Goal: Transaction & Acquisition: Subscribe to service/newsletter

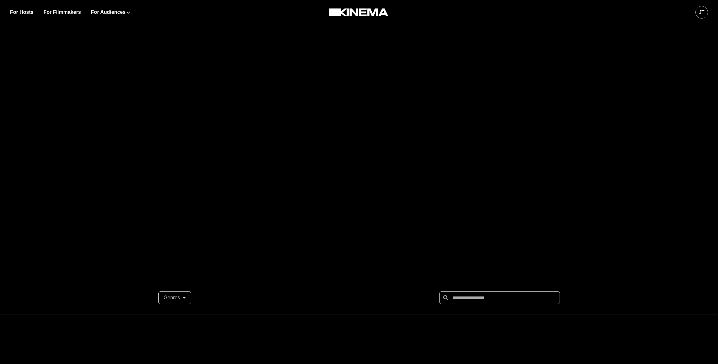
click at [695, 16] on div "JT" at bounding box center [568, 12] width 279 height 24
click at [696, 16] on button "JT" at bounding box center [701, 12] width 13 height 24
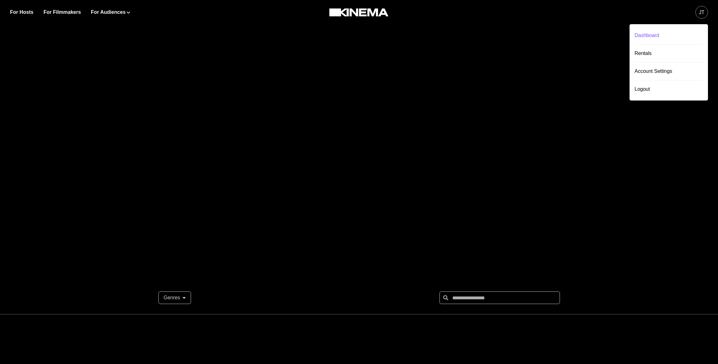
click at [661, 37] on div "Dashboard" at bounding box center [669, 36] width 68 height 18
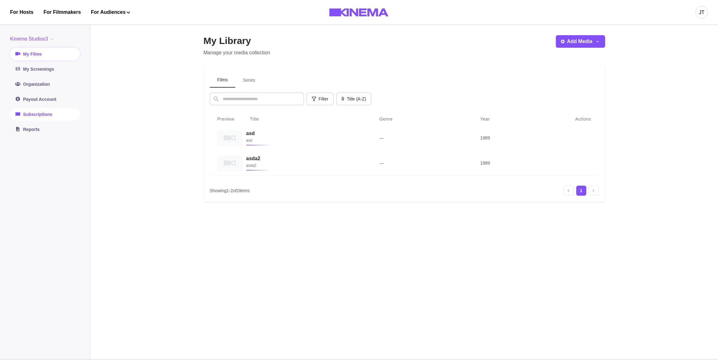
click at [43, 109] on link "Subscriptions" at bounding box center [45, 114] width 70 height 13
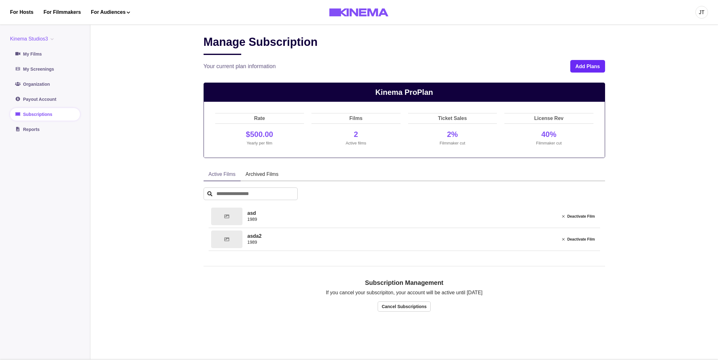
click at [574, 66] on button "Add Plans" at bounding box center [587, 66] width 35 height 13
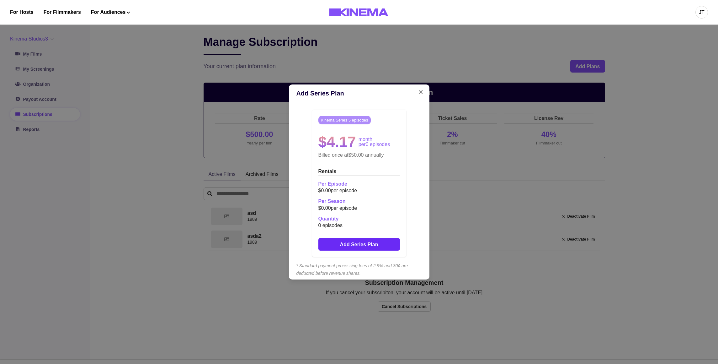
click at [362, 250] on button "Add Series Plan" at bounding box center [359, 244] width 82 height 13
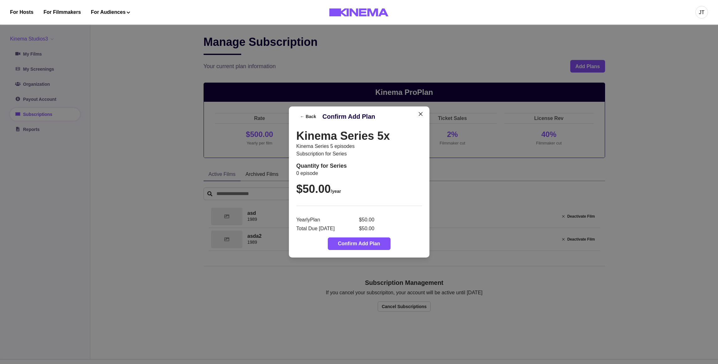
click at [253, 51] on div "← Back Confirm Add Plan Kinema Series 5x Kinema Series 5 episodes Subscription …" at bounding box center [359, 182] width 718 height 364
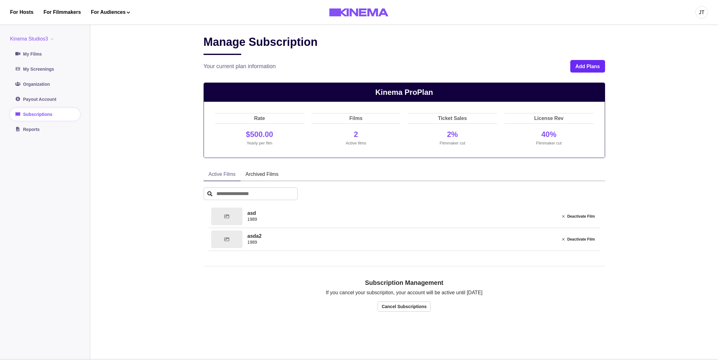
click at [571, 65] on div "Your current plan information Add Plans" at bounding box center [405, 66] width 402 height 13
click at [574, 65] on button "Add Plans" at bounding box center [587, 66] width 35 height 13
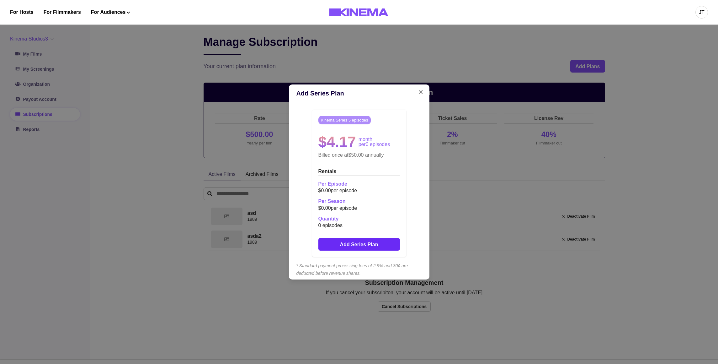
click at [380, 240] on button "Add Series Plan" at bounding box center [359, 244] width 82 height 13
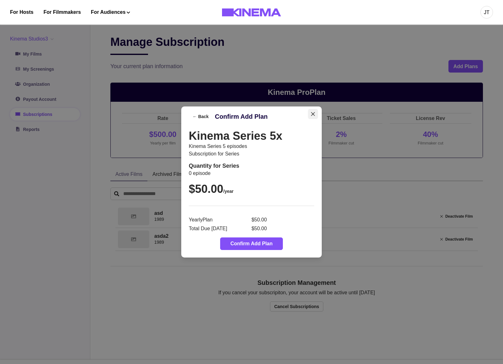
click at [315, 113] on icon "Close" at bounding box center [313, 114] width 4 height 4
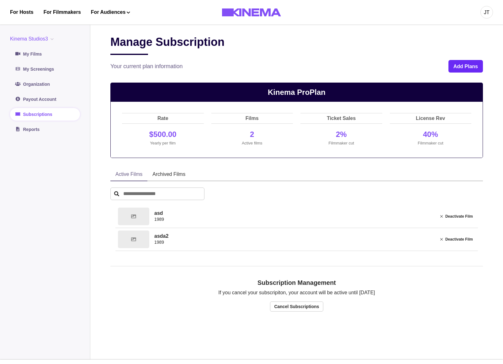
click at [460, 64] on button "Add Plans" at bounding box center [466, 66] width 35 height 13
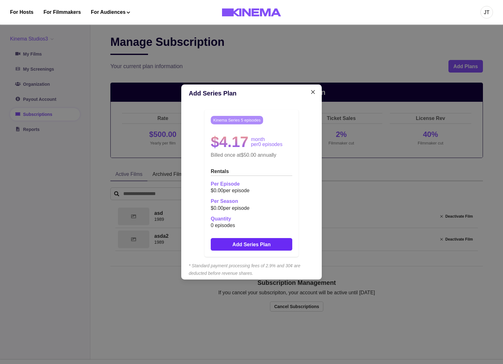
click at [268, 245] on button "Add Series Plan" at bounding box center [252, 244] width 82 height 13
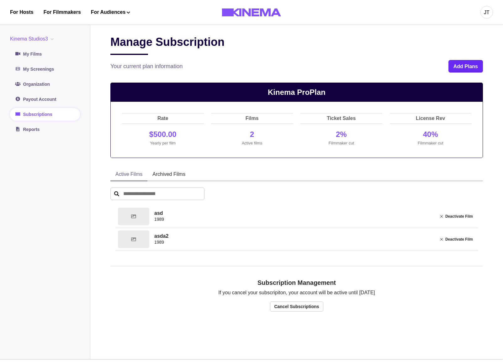
click at [477, 61] on button "Add Plans" at bounding box center [466, 66] width 35 height 13
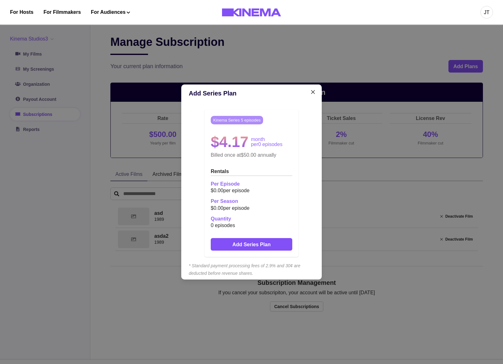
click at [253, 250] on button "Add Series Plan" at bounding box center [252, 244] width 82 height 13
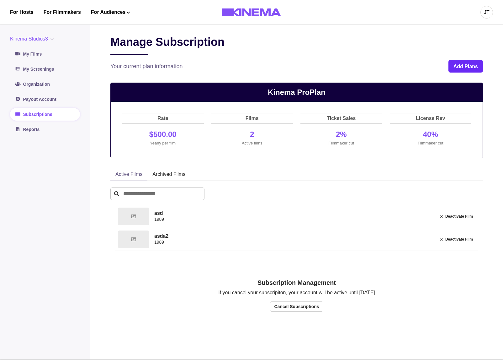
click at [462, 65] on button "Add Plans" at bounding box center [466, 66] width 35 height 13
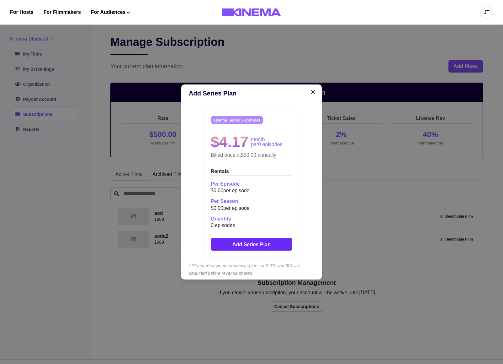
click at [265, 244] on button "Add Series Plan" at bounding box center [252, 244] width 82 height 13
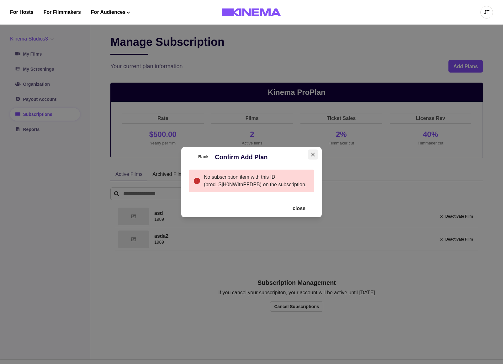
click at [315, 153] on icon "Close" at bounding box center [313, 154] width 4 height 4
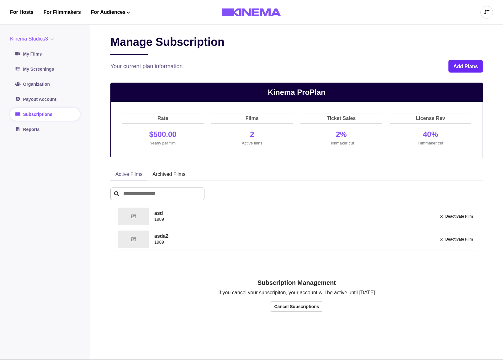
click at [460, 66] on button "Add Plans" at bounding box center [466, 66] width 35 height 13
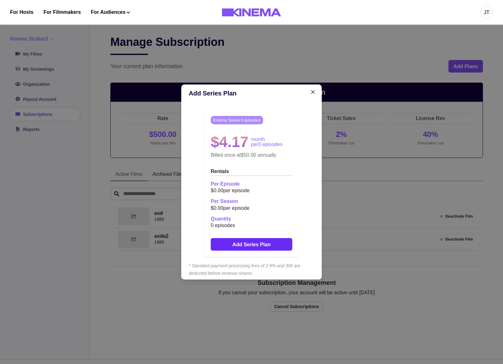
click at [268, 243] on button "Add Series Plan" at bounding box center [252, 244] width 82 height 13
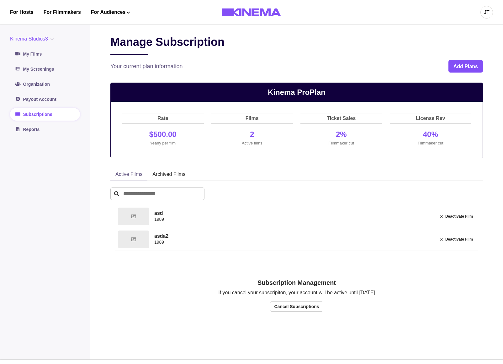
click at [471, 64] on button "Add Plans" at bounding box center [466, 66] width 35 height 13
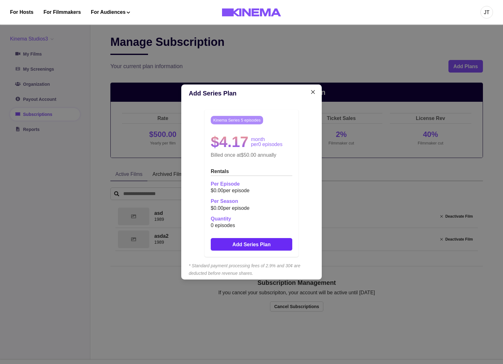
click at [261, 247] on button "Add Series Plan" at bounding box center [252, 244] width 82 height 13
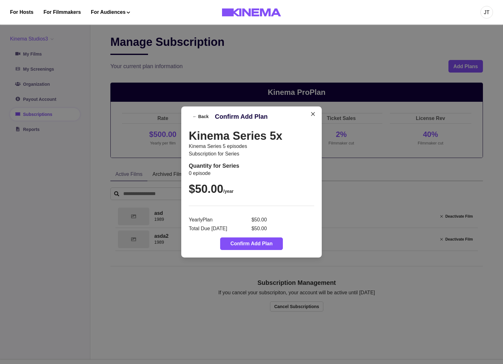
click at [380, 93] on div "← Back Confirm Add Plan Kinema Series 5x Kinema Series 5 episodes Subscription …" at bounding box center [251, 182] width 503 height 364
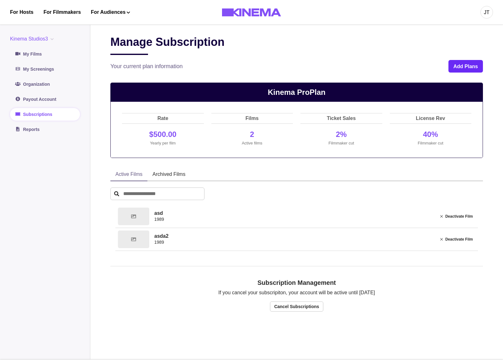
click at [464, 67] on button "Add Plans" at bounding box center [466, 66] width 35 height 13
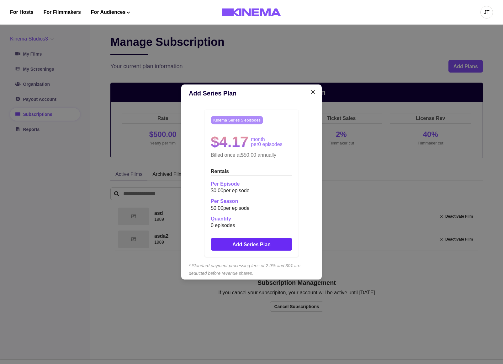
click at [258, 248] on button "Add Series Plan" at bounding box center [252, 244] width 82 height 13
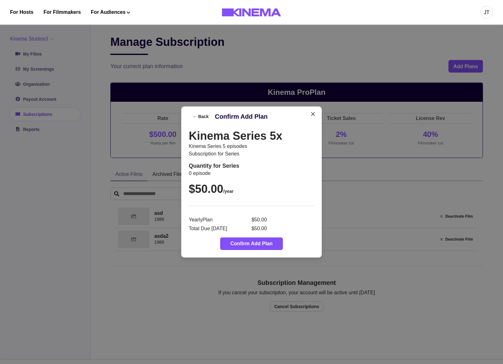
click at [343, 183] on div "← Back Confirm Add Plan Kinema Series 5x Kinema Series 5 episodes Subscription …" at bounding box center [251, 182] width 503 height 364
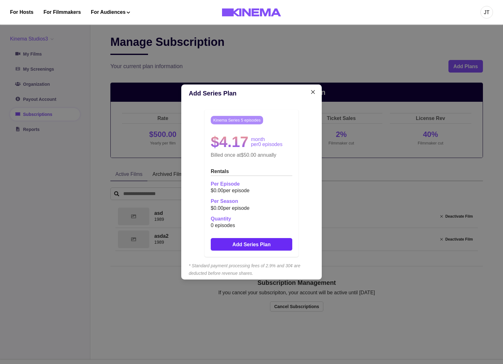
click at [259, 240] on button "Add Series Plan" at bounding box center [252, 244] width 82 height 13
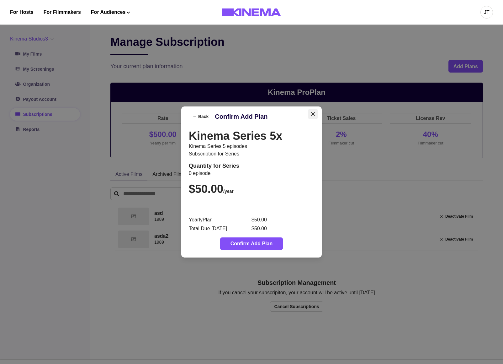
click at [318, 116] on button "Close" at bounding box center [313, 114] width 10 height 10
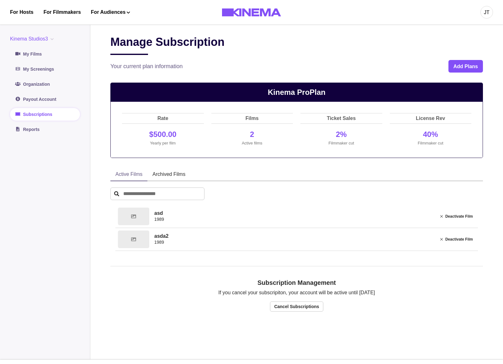
click at [343, 93] on p "Kinema Pro Plan" at bounding box center [297, 92] width 372 height 19
click at [464, 70] on button "Add Plans" at bounding box center [466, 66] width 35 height 13
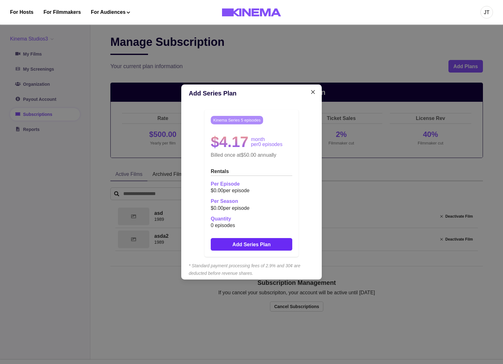
click at [264, 247] on button "Add Series Plan" at bounding box center [252, 244] width 82 height 13
